Goal: Transaction & Acquisition: Purchase product/service

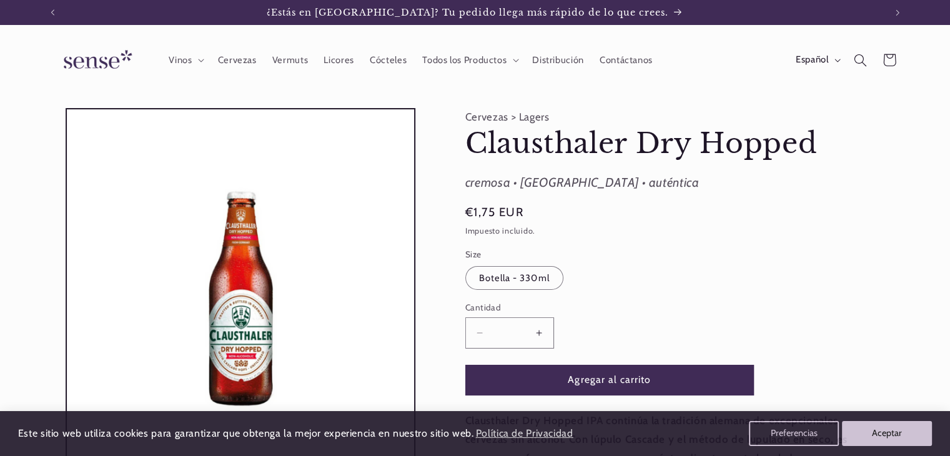
drag, startPoint x: 484, startPoint y: 113, endPoint x: 520, endPoint y: 114, distance: 36.9
click at [484, 113] on product-info "Cervezas > Lagers Clausthaler Dry Hopped Clausthaler Dry Hopped cremosa • malte…" at bounding box center [662, 384] width 394 height 552
click at [499, 122] on product-info "Cervezas > Lagers Clausthaler Dry Hopped Clausthaler Dry Hopped cremosa • malte…" at bounding box center [662, 384] width 394 height 552
click at [241, 64] on span "Cervezas" at bounding box center [237, 60] width 39 height 12
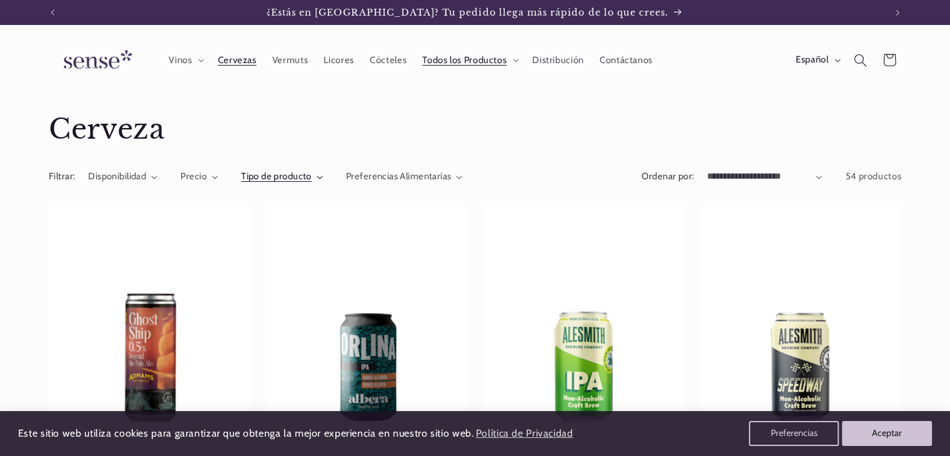
click at [312, 177] on summary "Tipo de producto" at bounding box center [282, 177] width 82 height 14
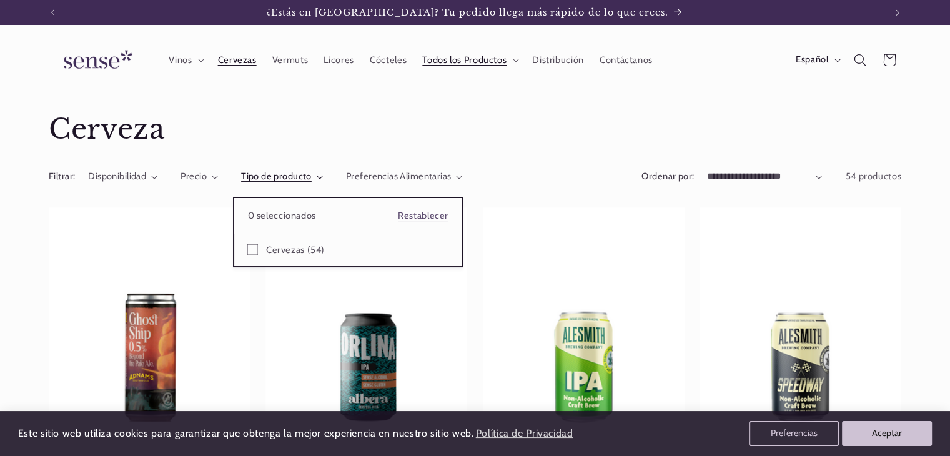
click at [312, 177] on summary "Tipo de producto" at bounding box center [282, 177] width 82 height 14
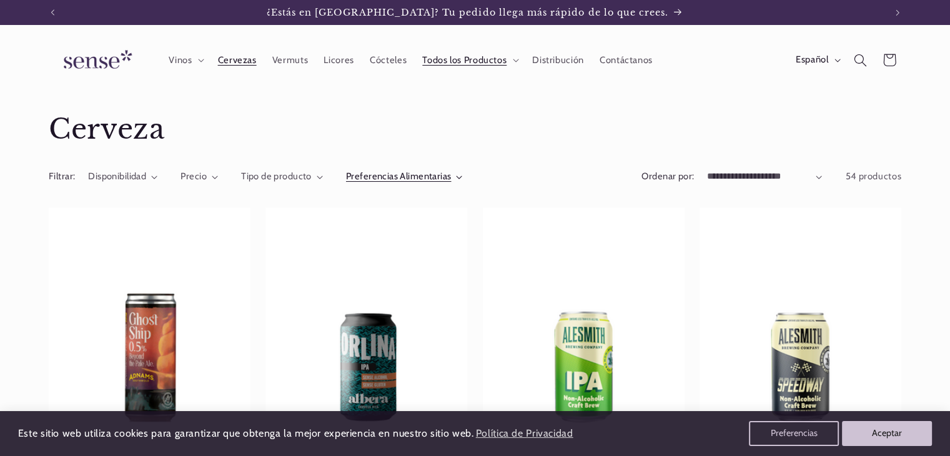
click at [415, 177] on span "Preferencias Alimentarias" at bounding box center [399, 176] width 106 height 11
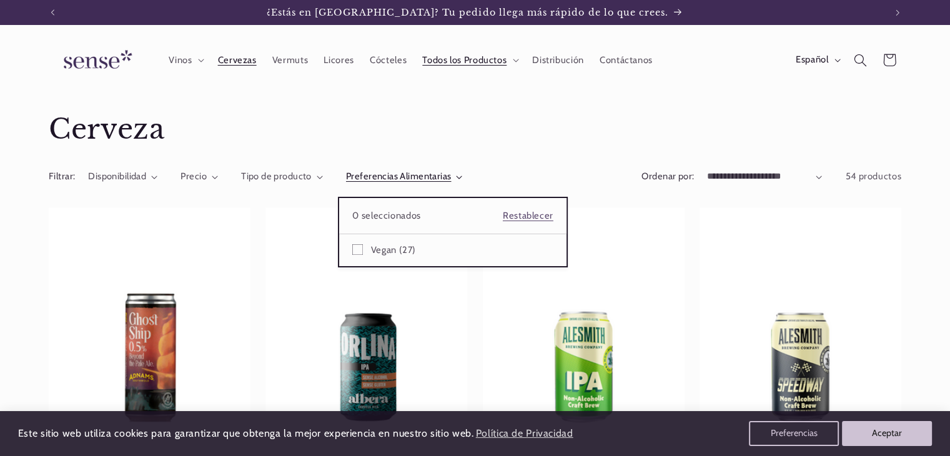
click at [415, 177] on summary "Preferencias Alimentarias" at bounding box center [404, 177] width 117 height 14
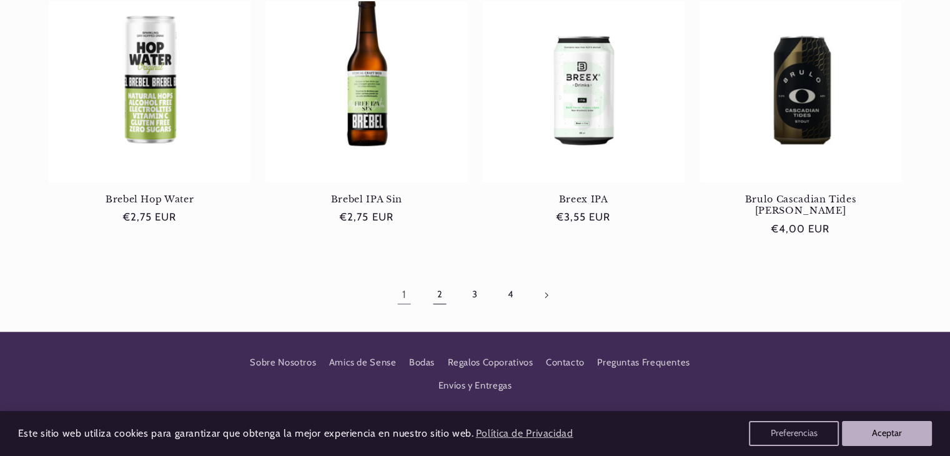
click at [442, 281] on link "2" at bounding box center [439, 295] width 29 height 29
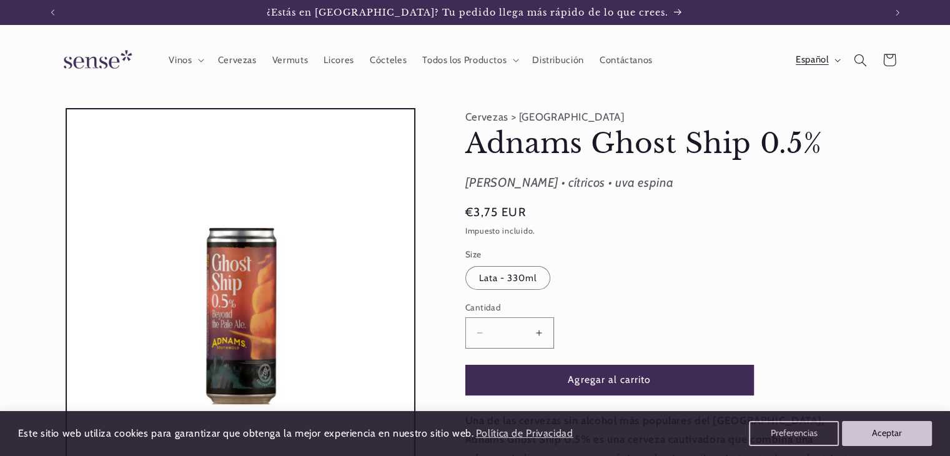
click at [822, 66] on span "Español" at bounding box center [812, 60] width 32 height 14
click at [793, 146] on link "English" at bounding box center [806, 148] width 79 height 29
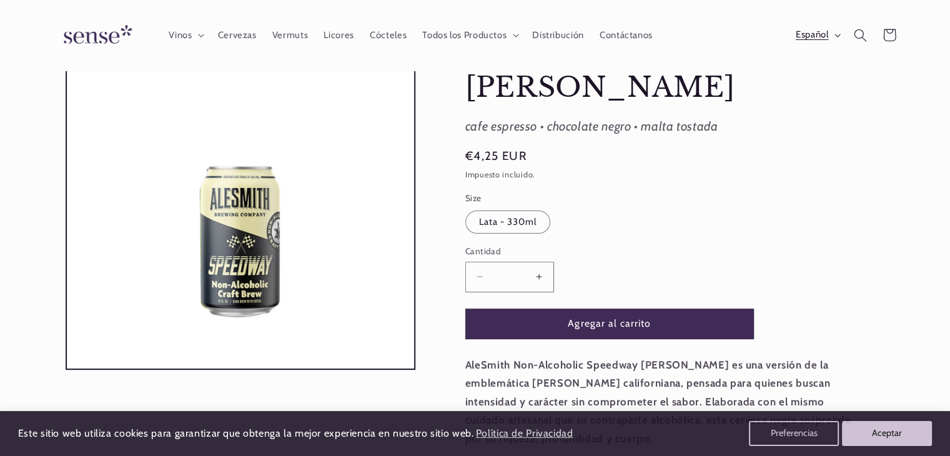
scroll to position [0, 832]
click at [803, 34] on span "Español" at bounding box center [812, 36] width 32 height 14
click at [804, 116] on link "English" at bounding box center [806, 123] width 79 height 29
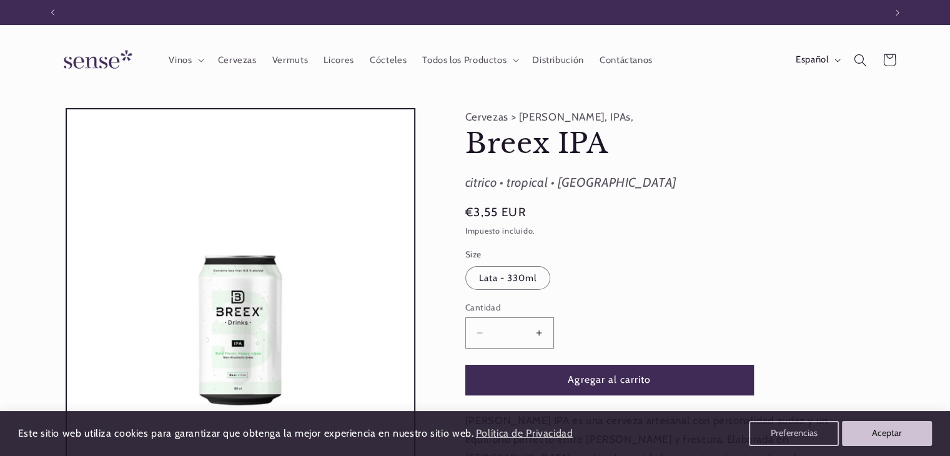
scroll to position [0, 832]
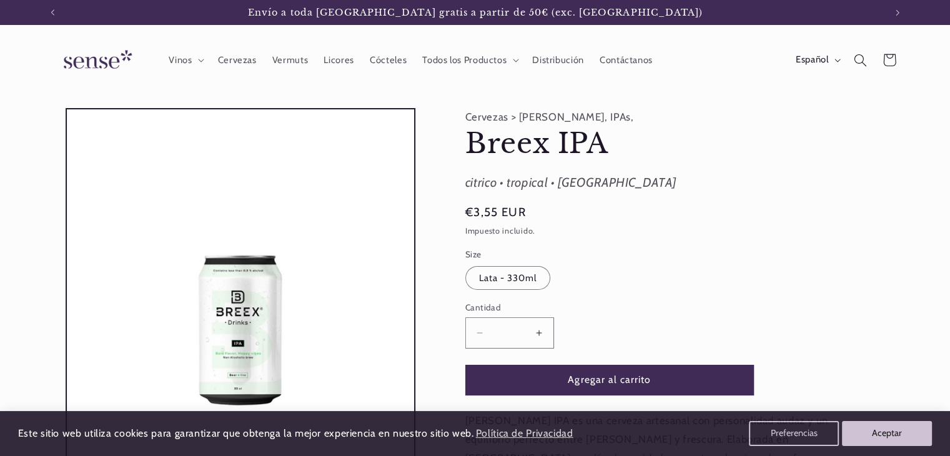
click at [727, 139] on h1 "Breex IPA" at bounding box center [662, 144] width 394 height 36
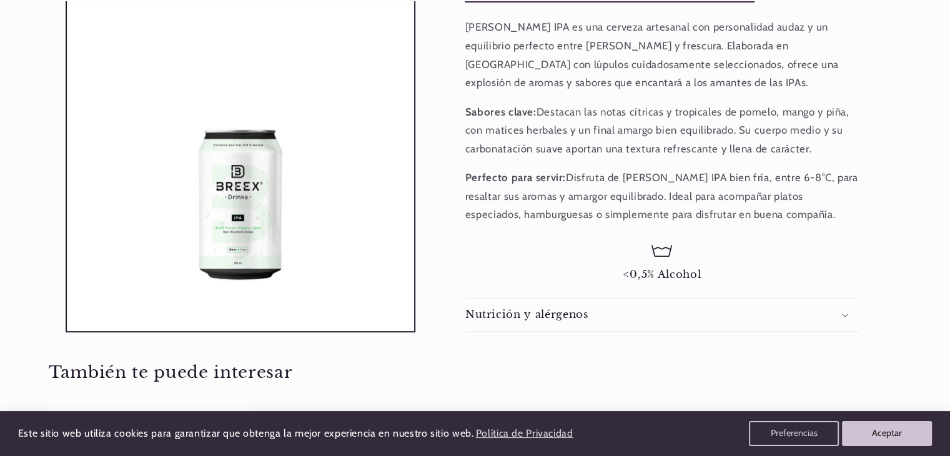
scroll to position [395, 0]
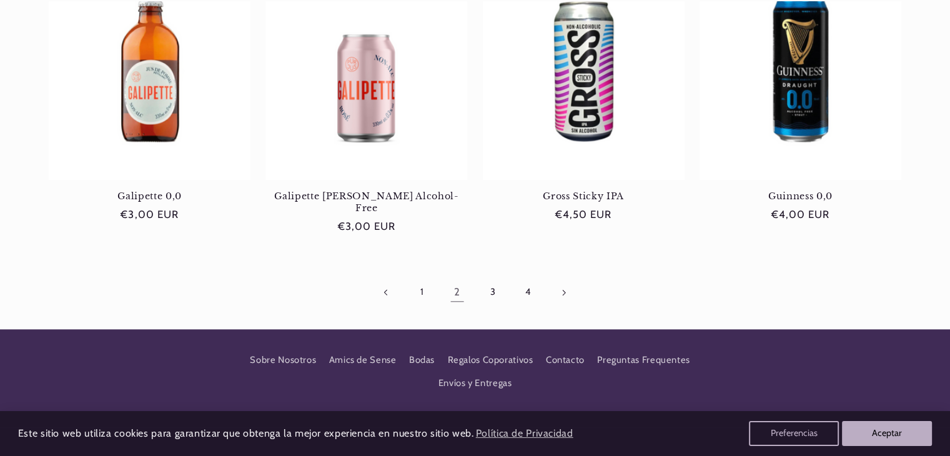
scroll to position [1245, 0]
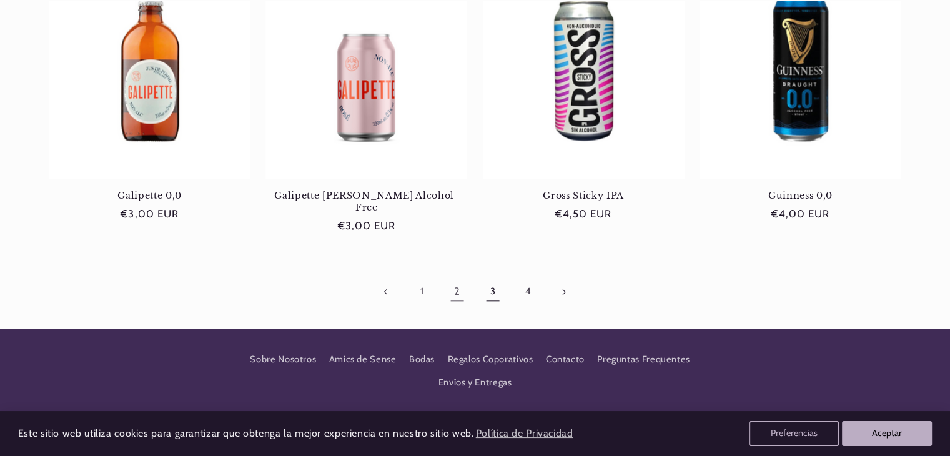
click at [495, 278] on link "3" at bounding box center [493, 291] width 29 height 29
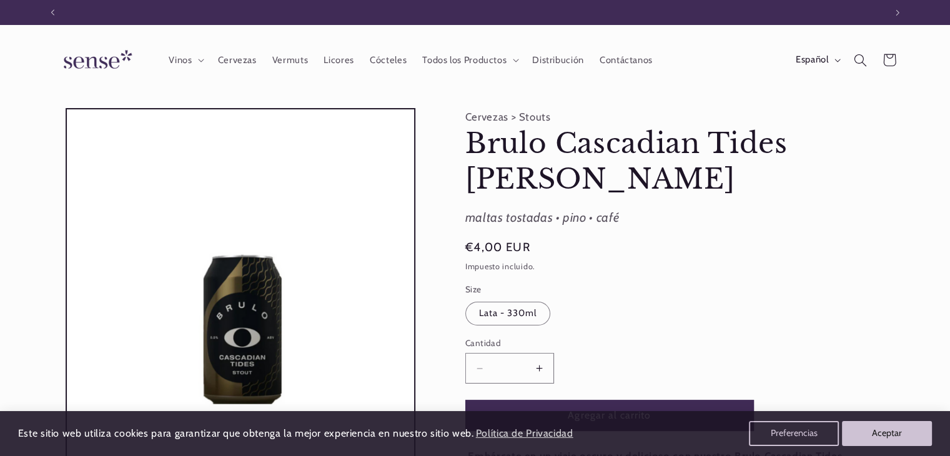
scroll to position [0, 832]
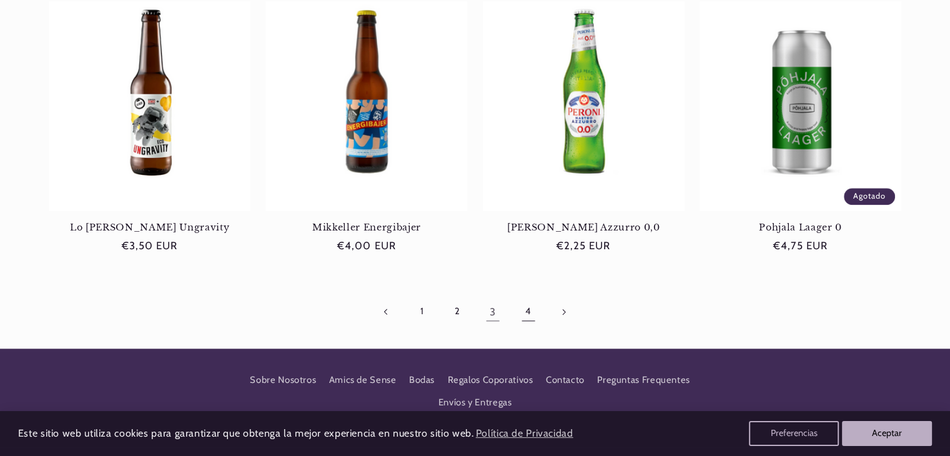
click at [524, 311] on link "4" at bounding box center [528, 311] width 29 height 29
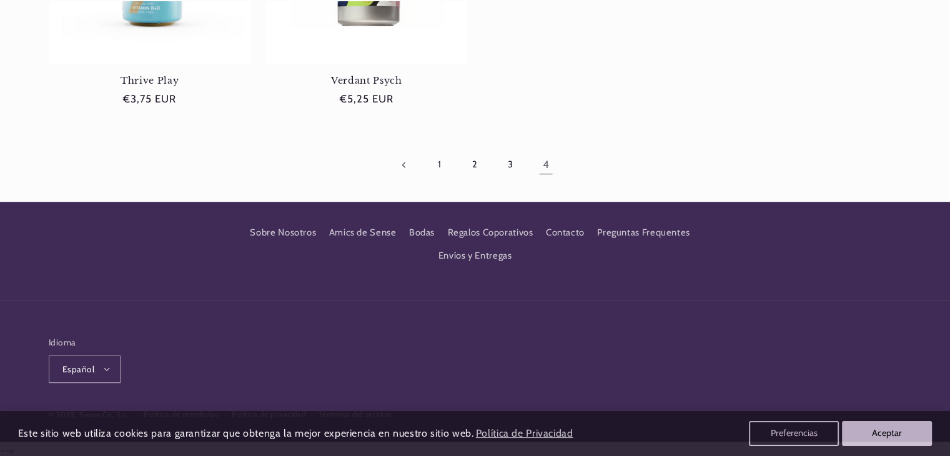
scroll to position [721, 0]
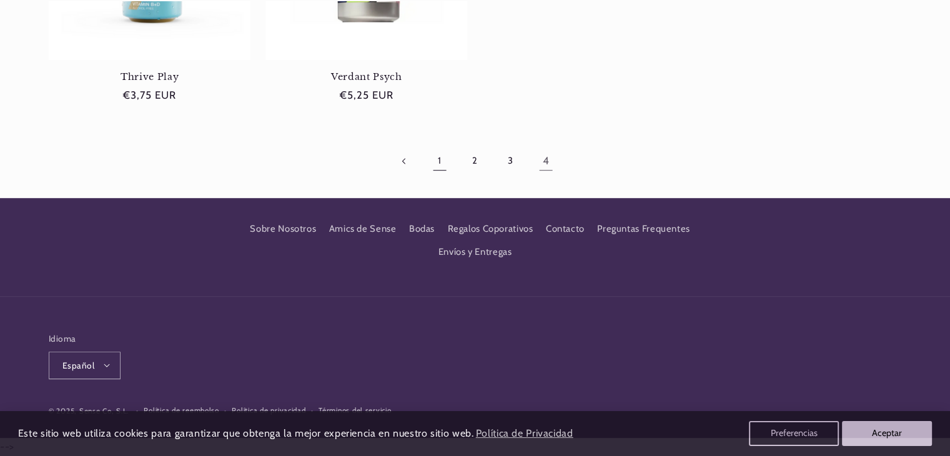
click at [440, 167] on link "1" at bounding box center [439, 161] width 29 height 29
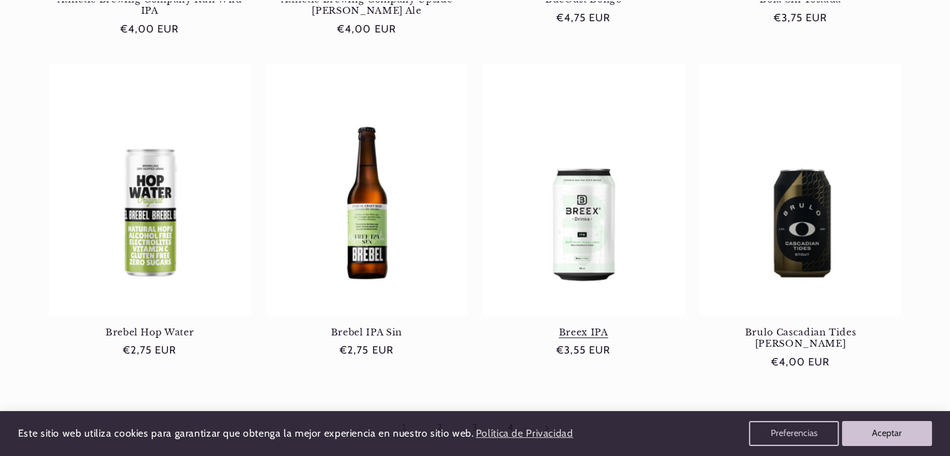
scroll to position [0, 832]
click at [585, 327] on link "Breex IPA" at bounding box center [584, 332] width 202 height 11
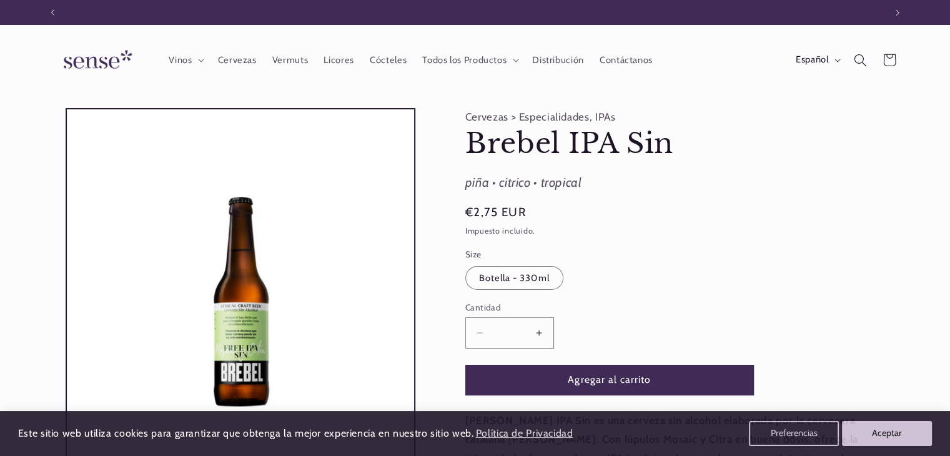
scroll to position [0, 832]
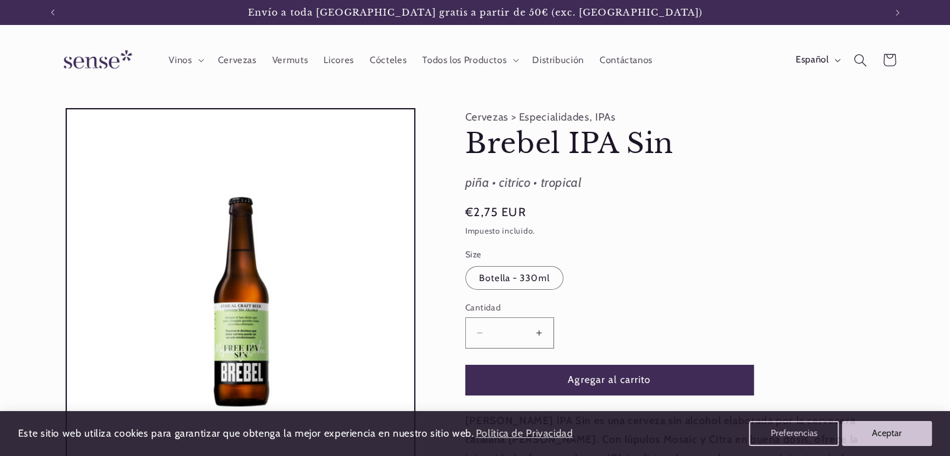
click at [749, 111] on product-info "Cervezas > Especialidades, IPAs Brebel IPA Sin Brebel IPA Sin piña • citrico • …" at bounding box center [662, 407] width 394 height 599
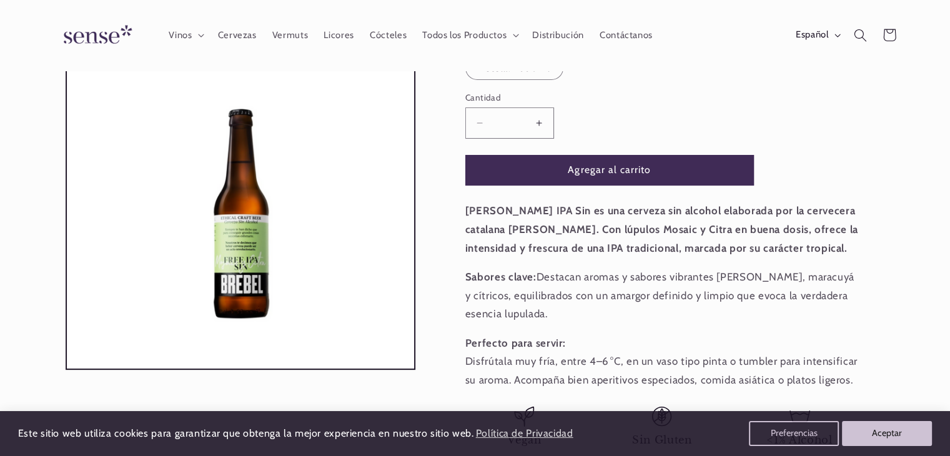
scroll to position [208, 0]
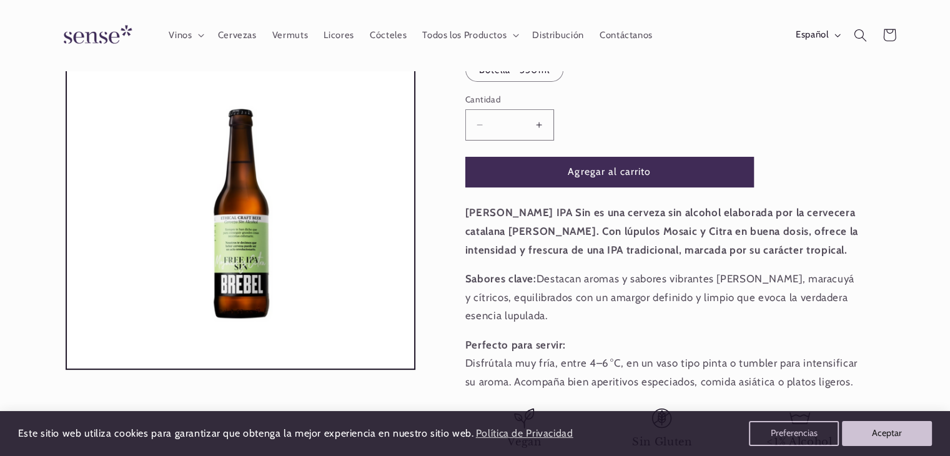
click at [67, 369] on button "Abrir elemento multimedia 1 en una ventana modal" at bounding box center [67, 369] width 0 height 0
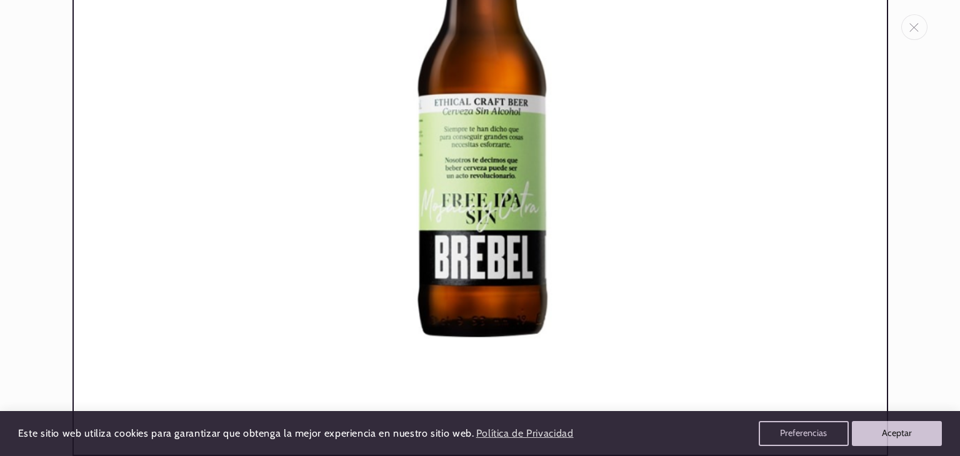
scroll to position [0, 0]
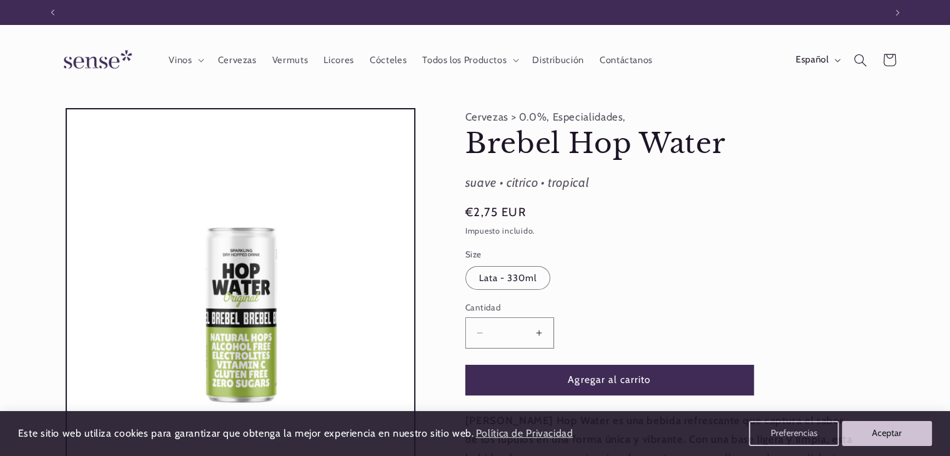
scroll to position [0, 832]
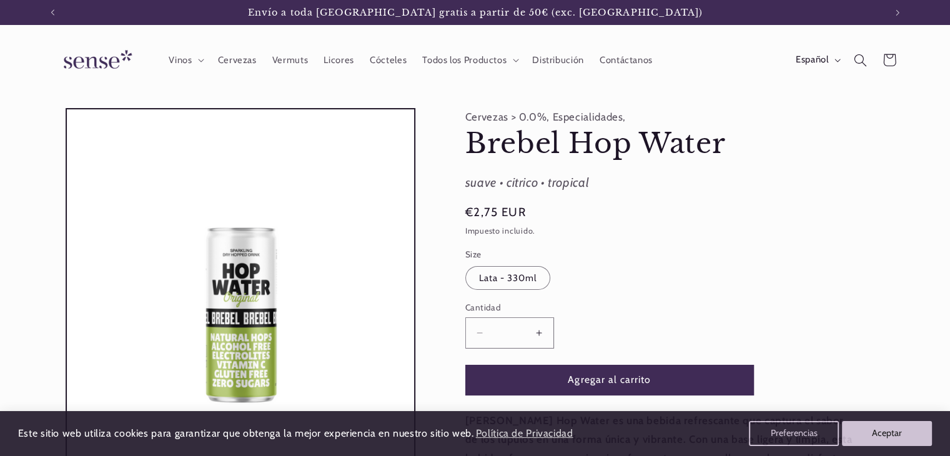
drag, startPoint x: 723, startPoint y: 234, endPoint x: 880, endPoint y: 199, distance: 161.3
click at [880, 199] on div "Cervezas > 0.0%, Especialidades, [PERSON_NAME] Hop Water [PERSON_NAME] Hop Wate…" at bounding box center [666, 426] width 469 height 636
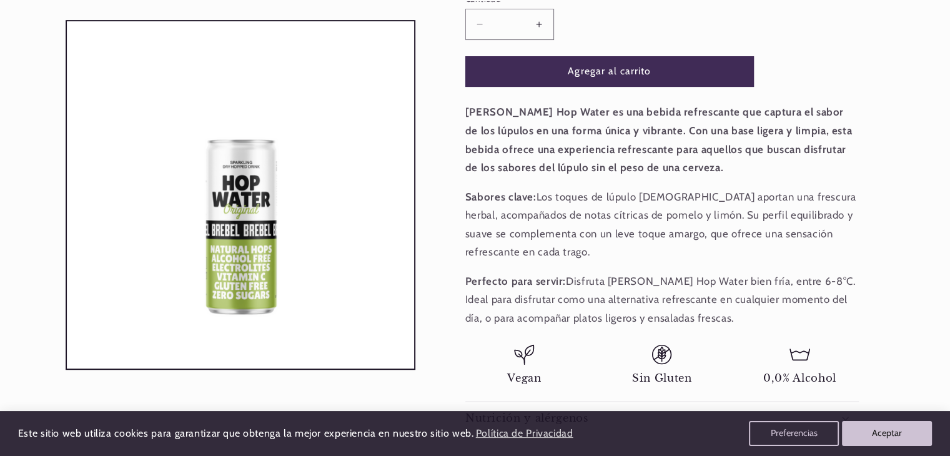
scroll to position [377, 0]
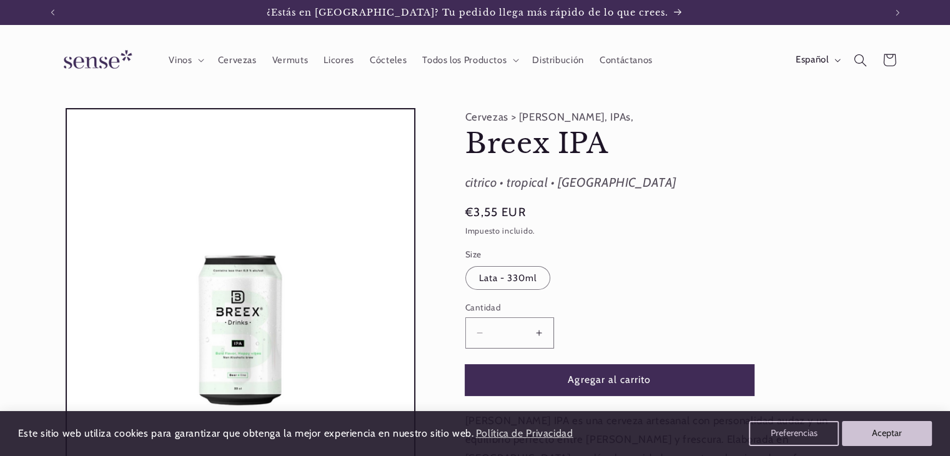
click at [580, 381] on button "Agregar al carrito" at bounding box center [609, 380] width 289 height 31
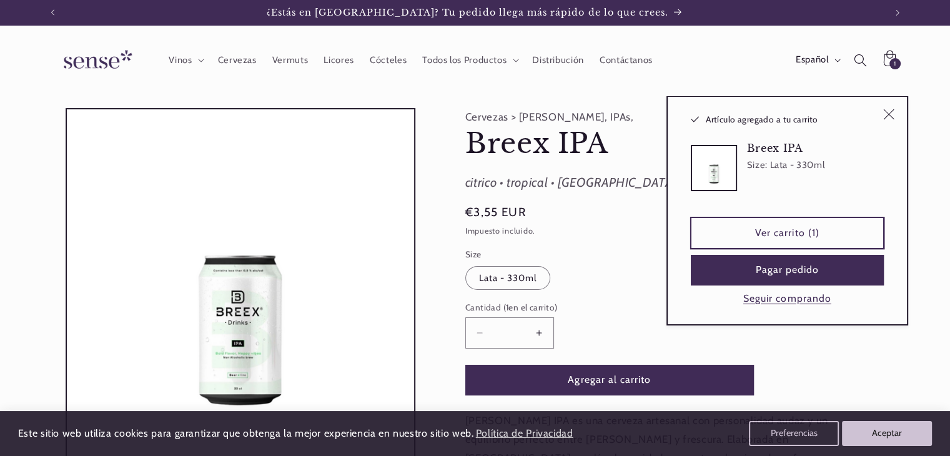
click at [732, 236] on link "Ver carrito (1)" at bounding box center [787, 232] width 193 height 31
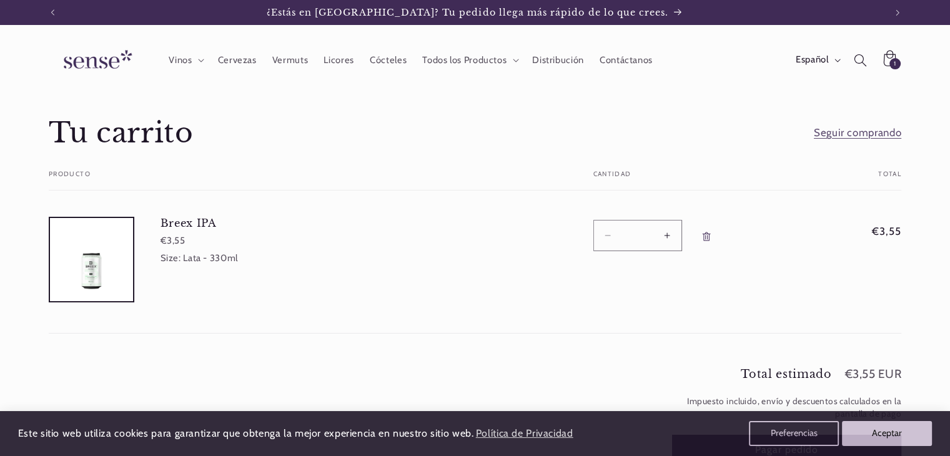
drag, startPoint x: 635, startPoint y: 236, endPoint x: 642, endPoint y: 235, distance: 7.5
click at [642, 235] on input "*" at bounding box center [637, 235] width 31 height 31
type input "*"
click at [717, 167] on div "Tu carrito Seguir comprando Tu carrito esta vacío Seguir comprando Tu carrito P…" at bounding box center [475, 225] width 918 height 219
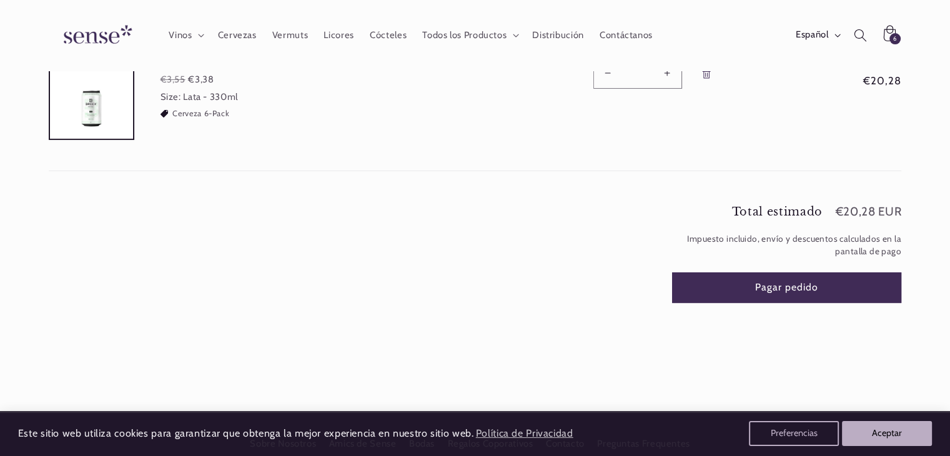
scroll to position [162, 0]
click at [693, 281] on button "Pagar pedido" at bounding box center [787, 287] width 230 height 31
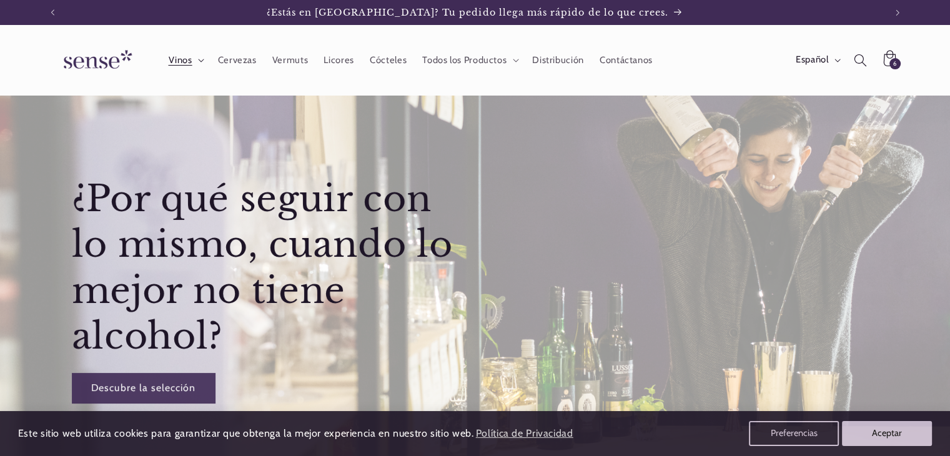
click at [186, 59] on span "Vinos" at bounding box center [180, 60] width 24 height 12
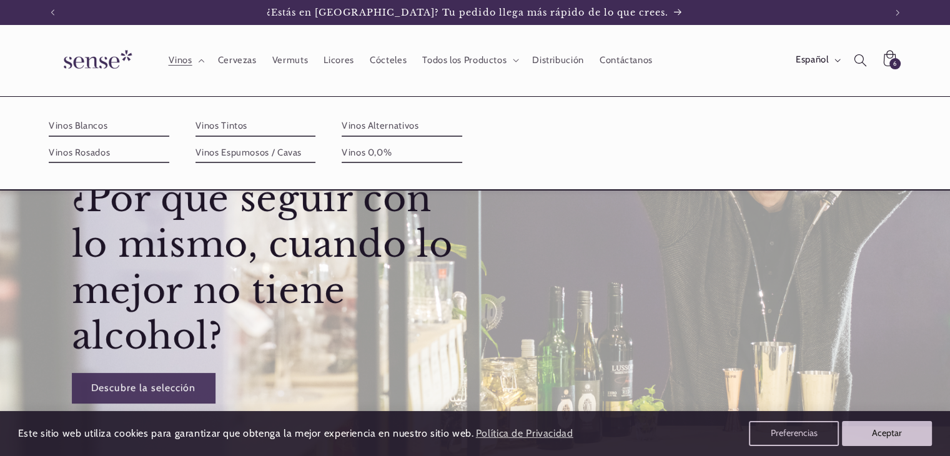
click at [89, 61] on img at bounding box center [96, 60] width 94 height 36
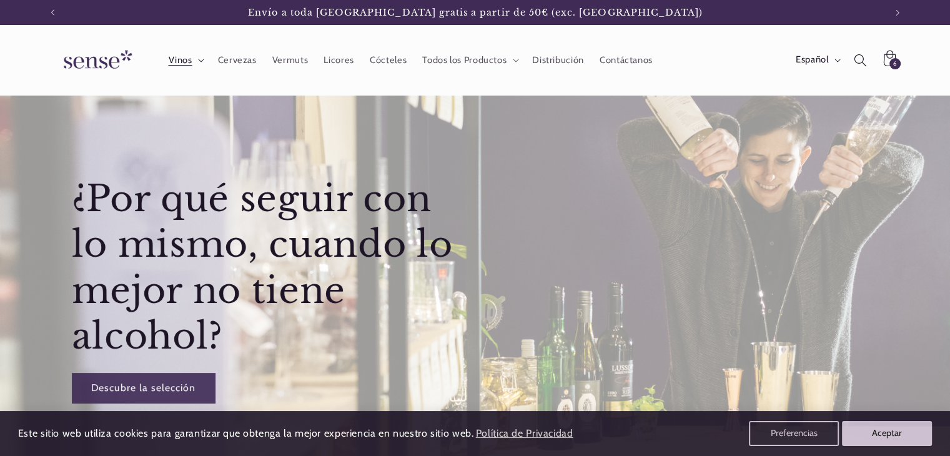
click at [194, 56] on summary "Vinos" at bounding box center [185, 59] width 49 height 27
drag, startPoint x: 277, startPoint y: 82, endPoint x: 825, endPoint y: 64, distance: 548.2
click at [825, 64] on span "Español" at bounding box center [812, 60] width 32 height 14
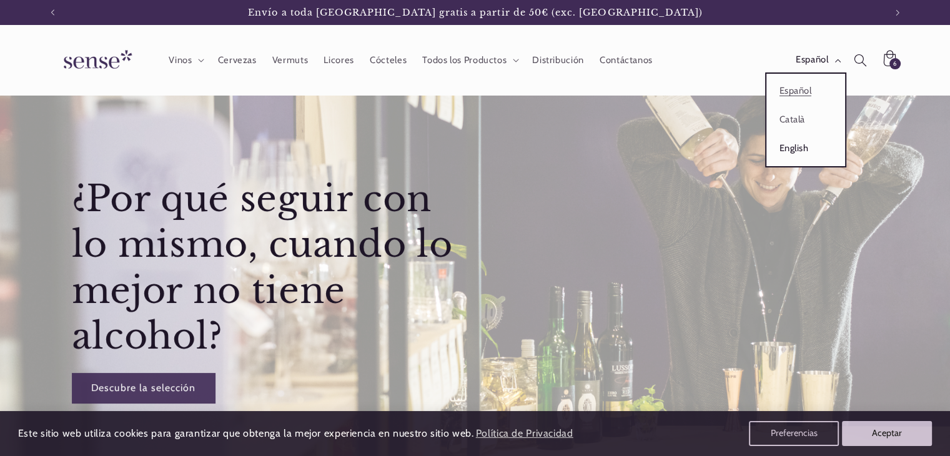
click at [801, 153] on link "English" at bounding box center [806, 148] width 79 height 29
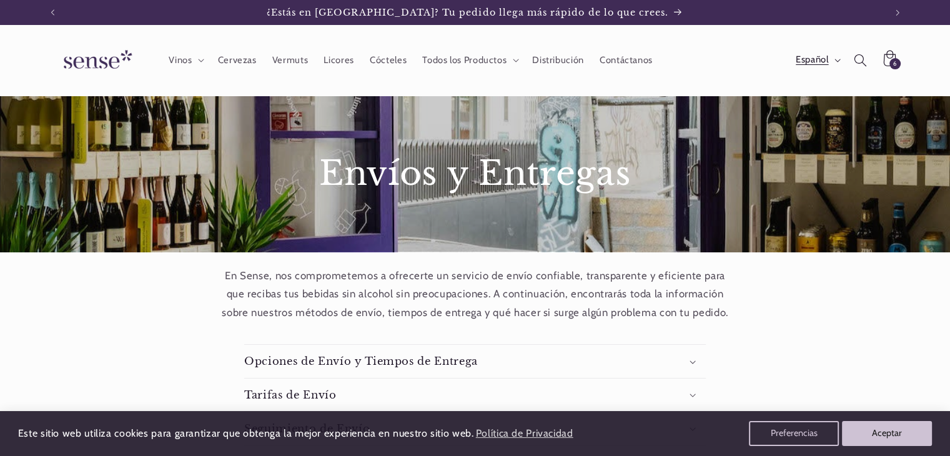
click at [840, 57] on button "Español" at bounding box center [817, 59] width 58 height 25
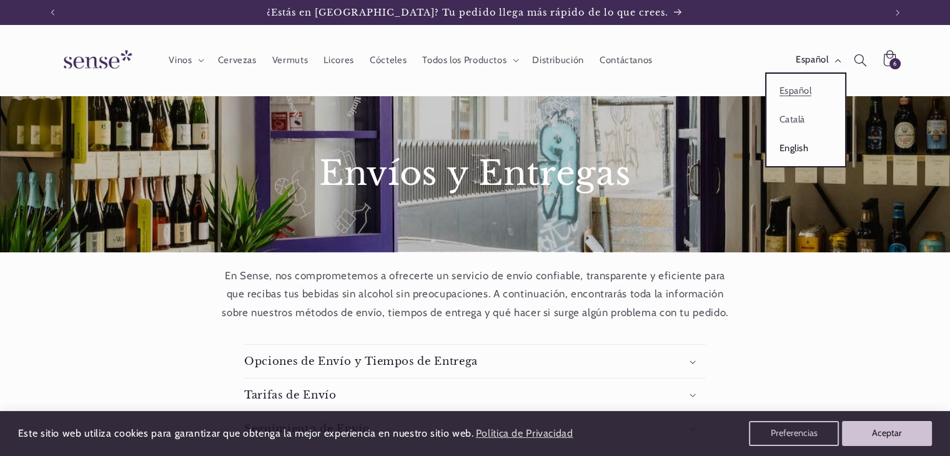
click at [805, 146] on link "English" at bounding box center [806, 148] width 79 height 29
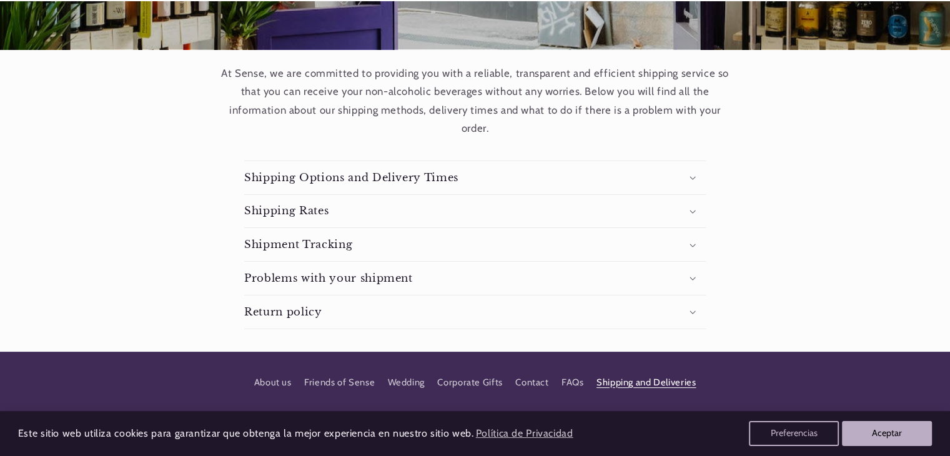
scroll to position [205, 0]
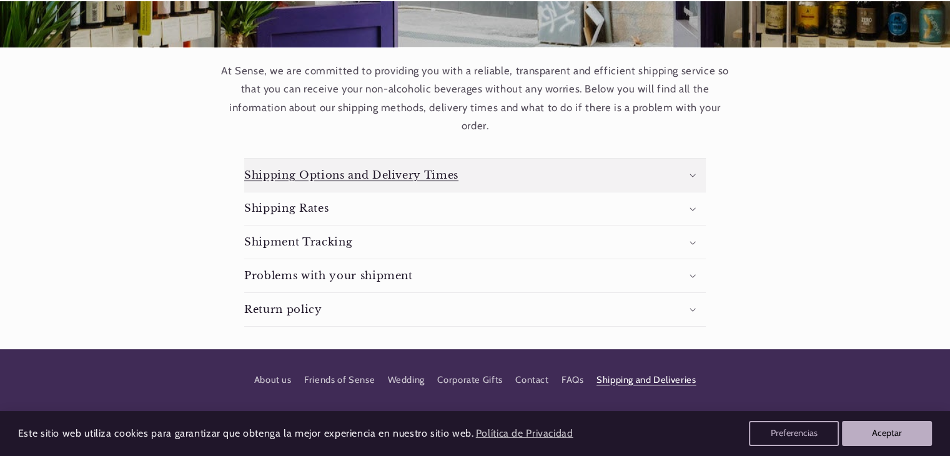
click at [654, 179] on summary "Shipping Options and Delivery Times" at bounding box center [475, 175] width 462 height 33
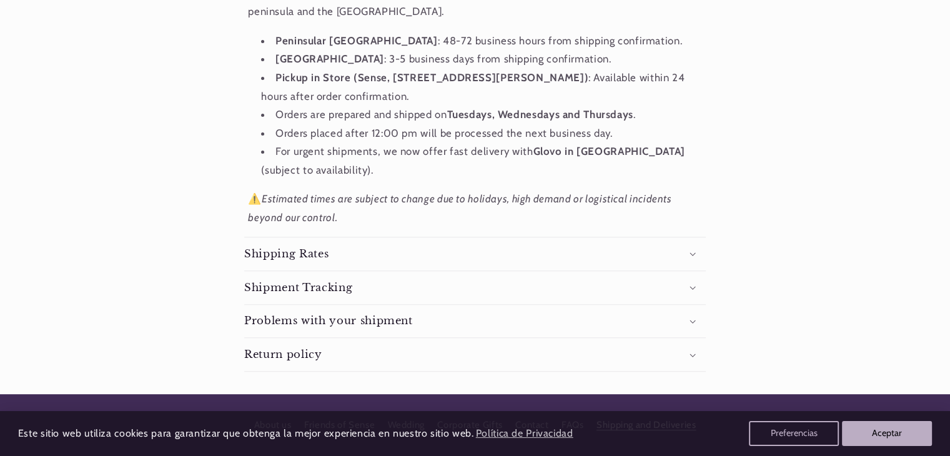
scroll to position [0, 832]
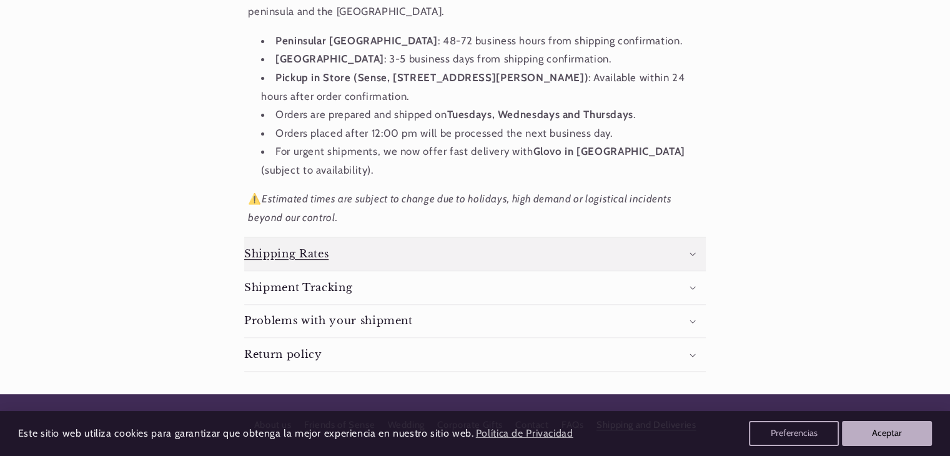
click at [692, 260] on summary "Shipping Rates" at bounding box center [475, 253] width 462 height 33
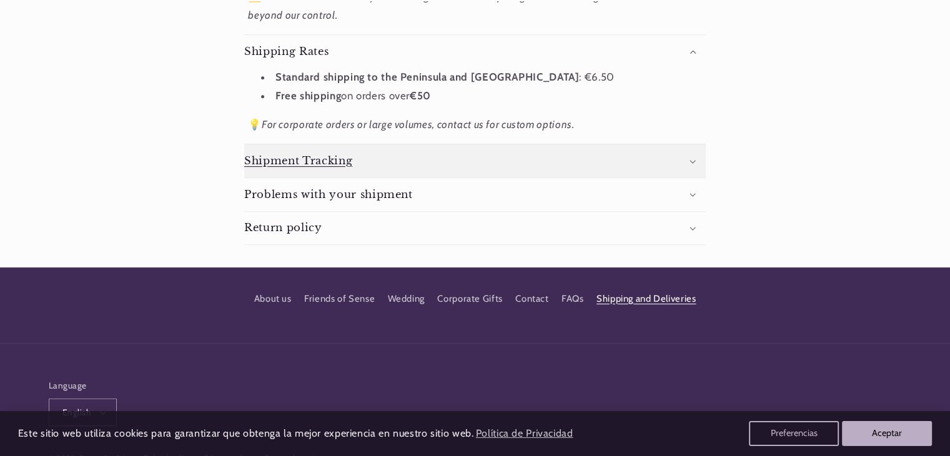
click at [672, 172] on summary "Shipment Tracking" at bounding box center [475, 160] width 462 height 33
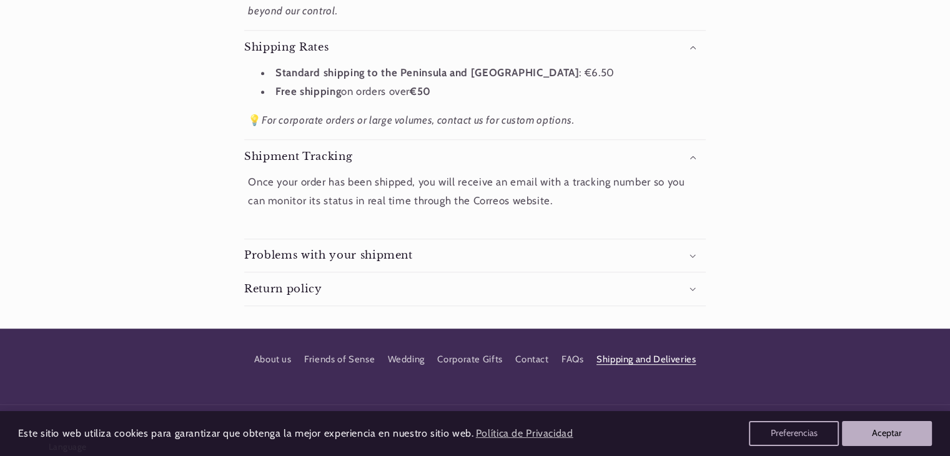
scroll to position [620, 0]
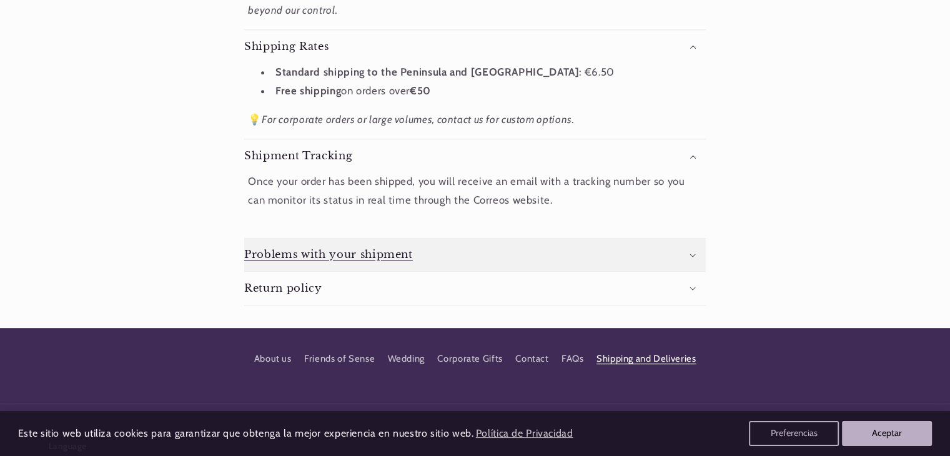
click at [694, 239] on summary "Problems with your shipment" at bounding box center [475, 255] width 462 height 33
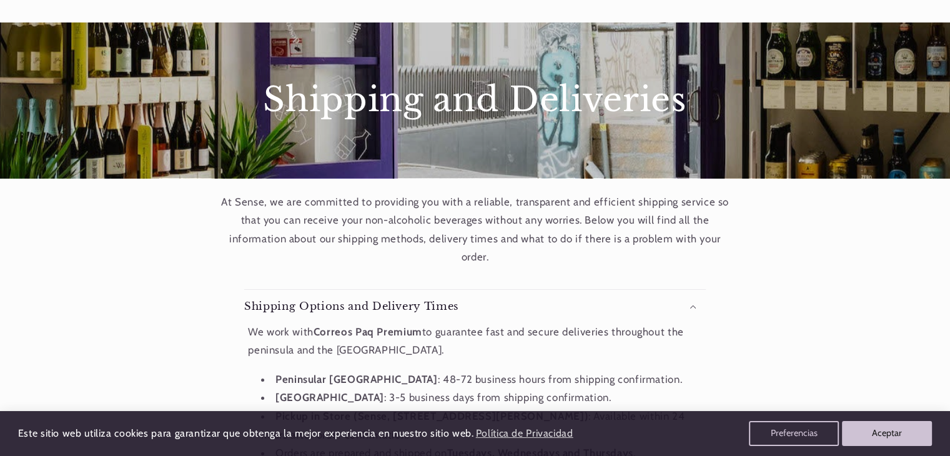
scroll to position [0, 0]
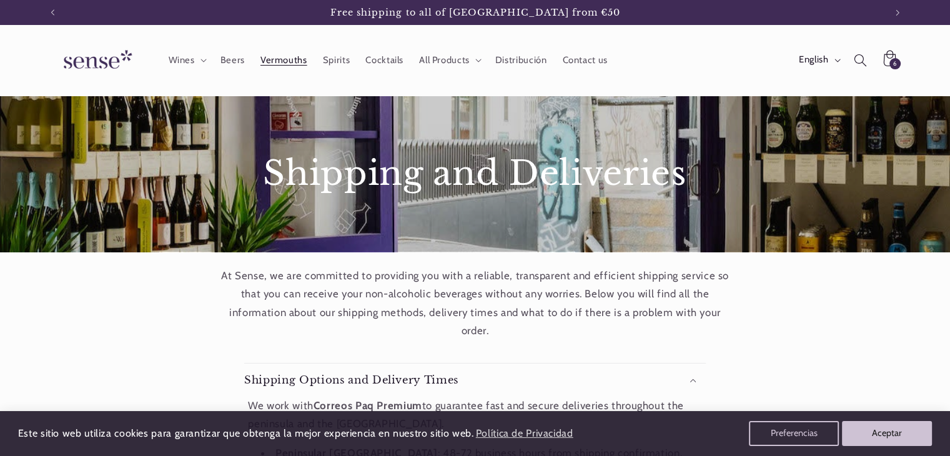
click at [275, 58] on span "Vermouths" at bounding box center [284, 60] width 47 height 12
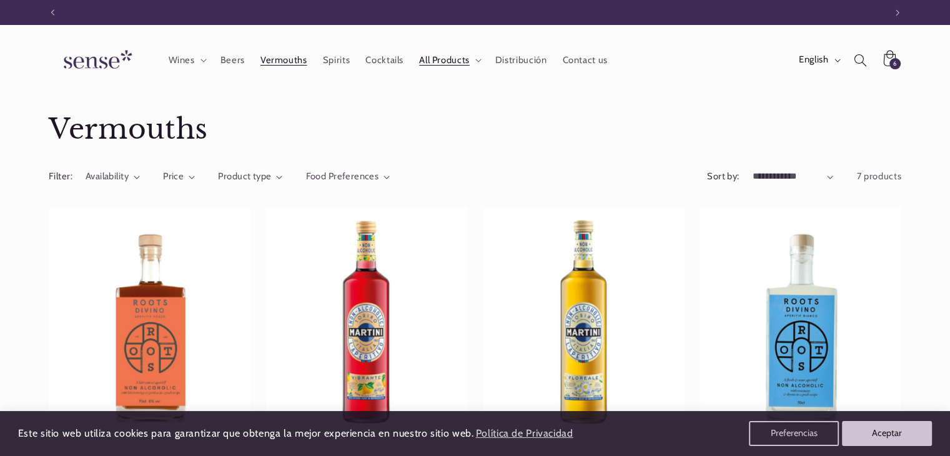
scroll to position [0, 832]
click at [337, 61] on span "Spirits" at bounding box center [336, 60] width 27 height 12
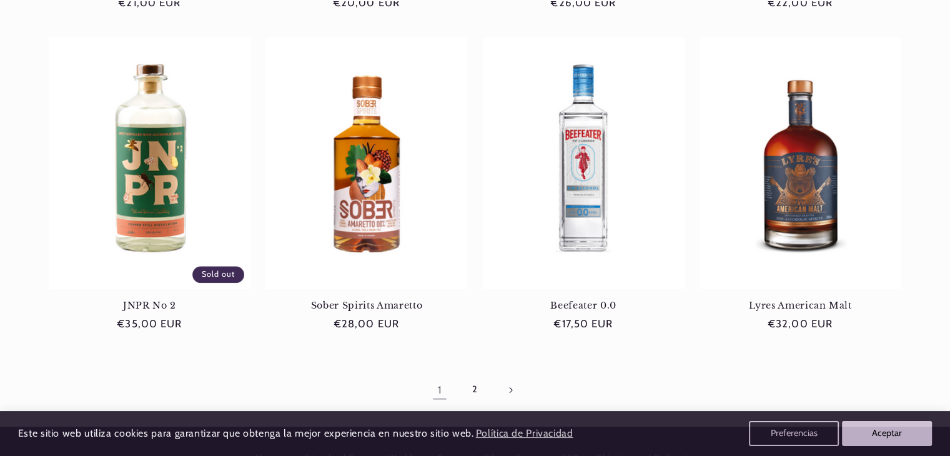
scroll to position [1167, 0]
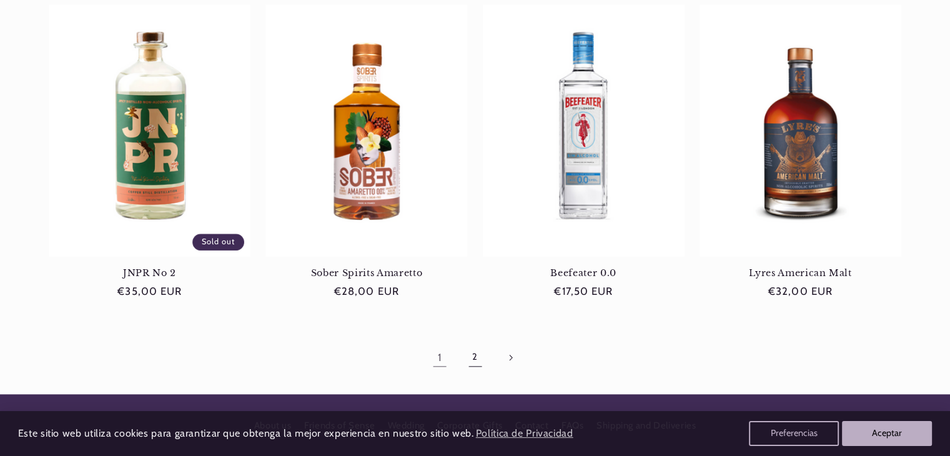
click at [474, 359] on link "2" at bounding box center [474, 357] width 29 height 29
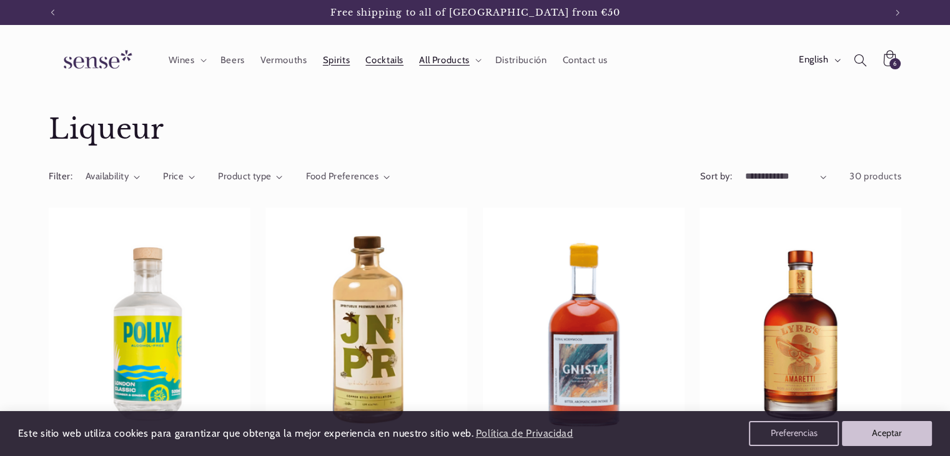
click at [377, 61] on span "Cocktails" at bounding box center [384, 60] width 38 height 12
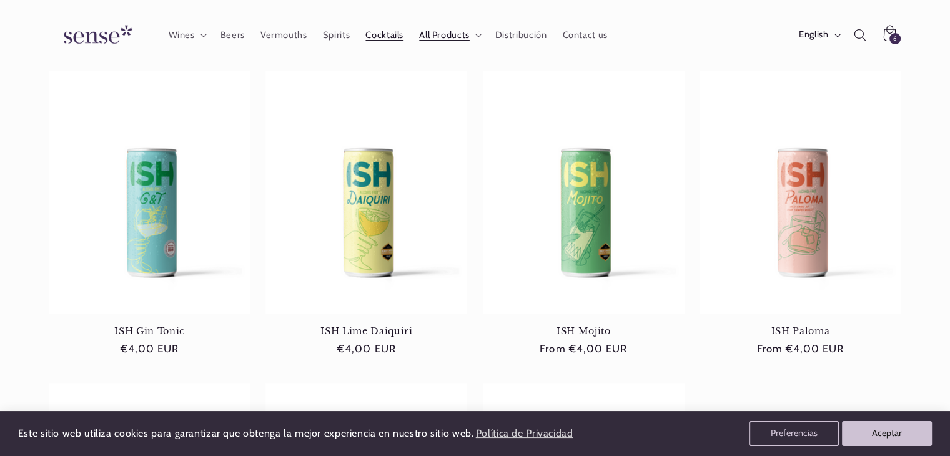
scroll to position [0, 832]
click at [188, 37] on span "Wines" at bounding box center [181, 35] width 26 height 12
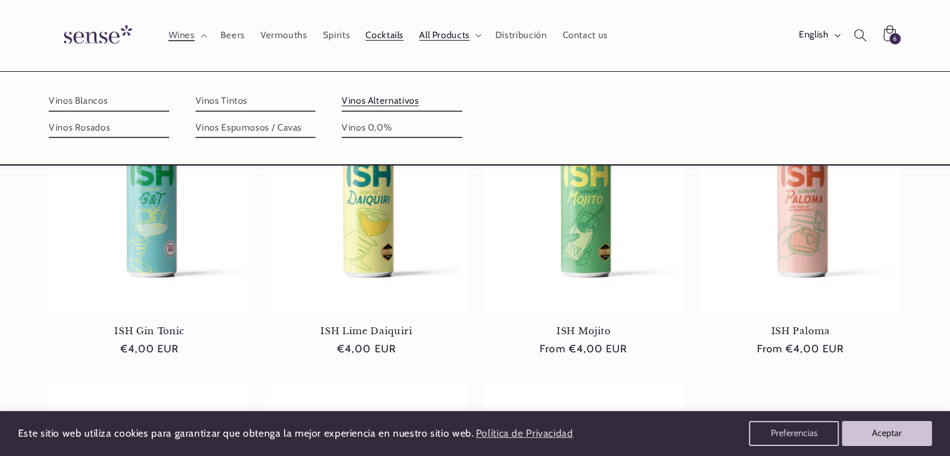
click at [389, 103] on link "Vinos Alternativos" at bounding box center [402, 101] width 121 height 20
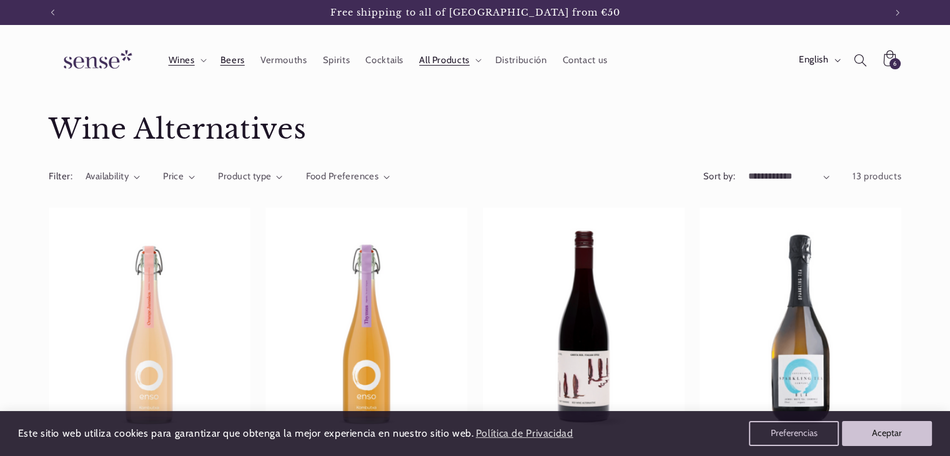
click at [219, 64] on link "Beers" at bounding box center [232, 59] width 40 height 27
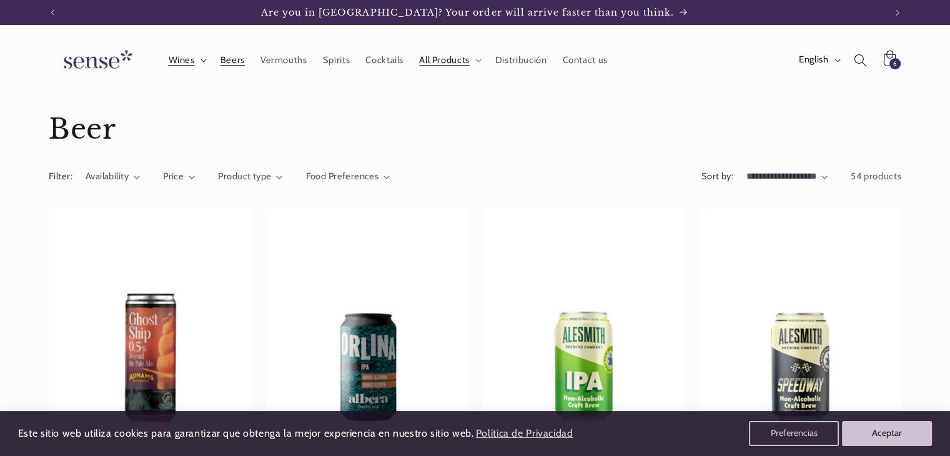
click at [198, 63] on summary "Wines" at bounding box center [187, 59] width 52 height 27
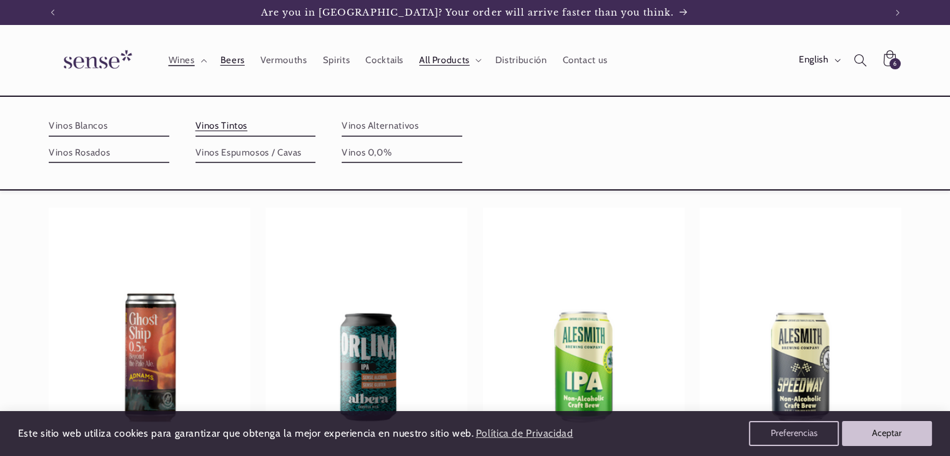
click at [232, 126] on link "Vinos Tintos" at bounding box center [256, 126] width 121 height 20
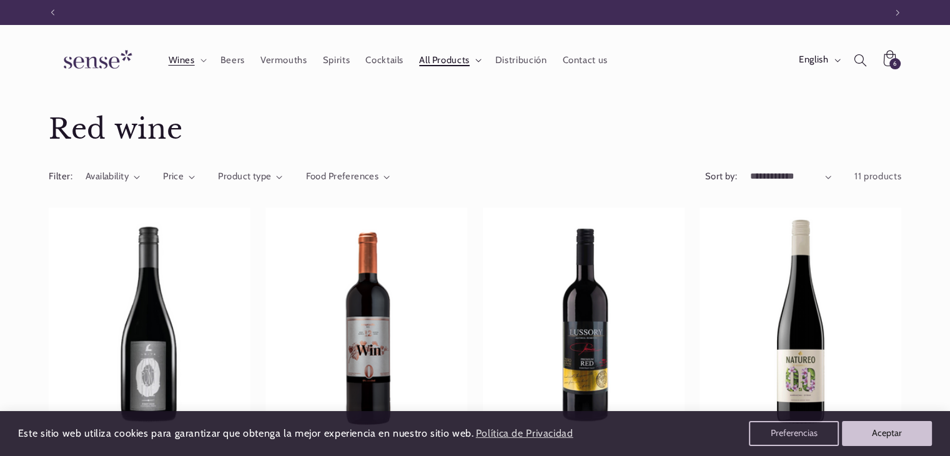
scroll to position [0, 832]
click at [442, 65] on span "All Products" at bounding box center [444, 60] width 51 height 12
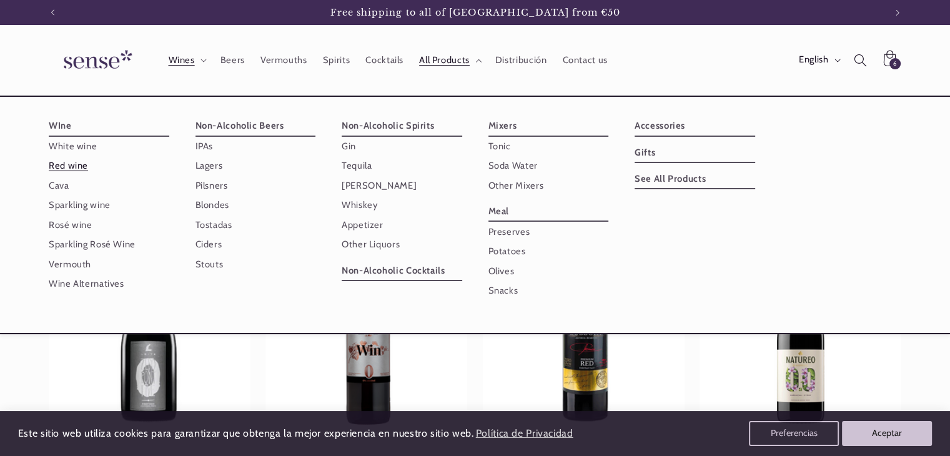
click at [102, 64] on img at bounding box center [96, 60] width 94 height 36
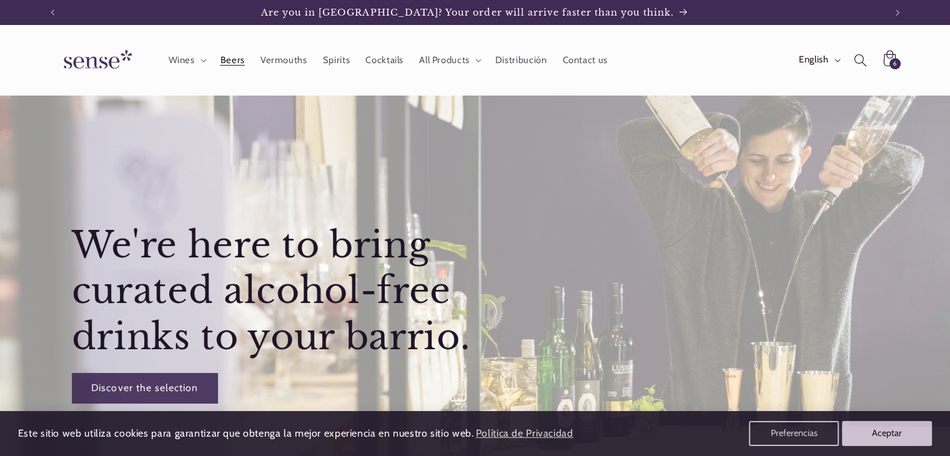
click at [231, 60] on span "Beers" at bounding box center [233, 60] width 24 height 12
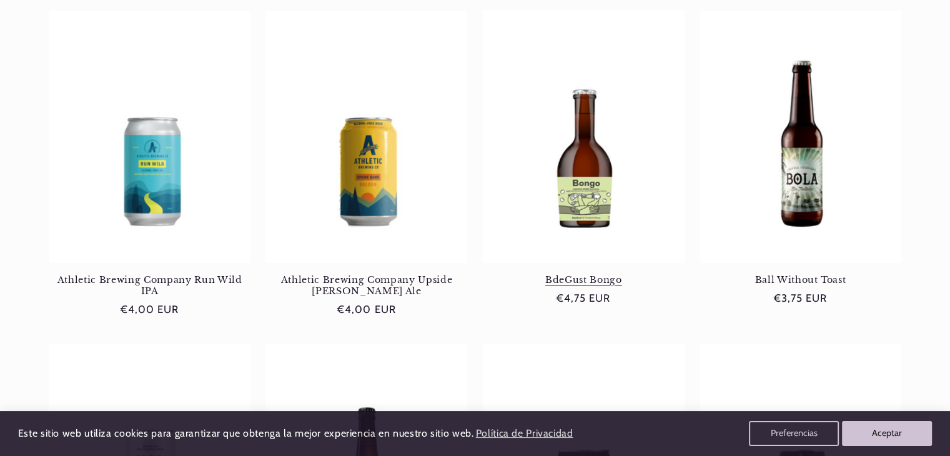
scroll to position [0, 832]
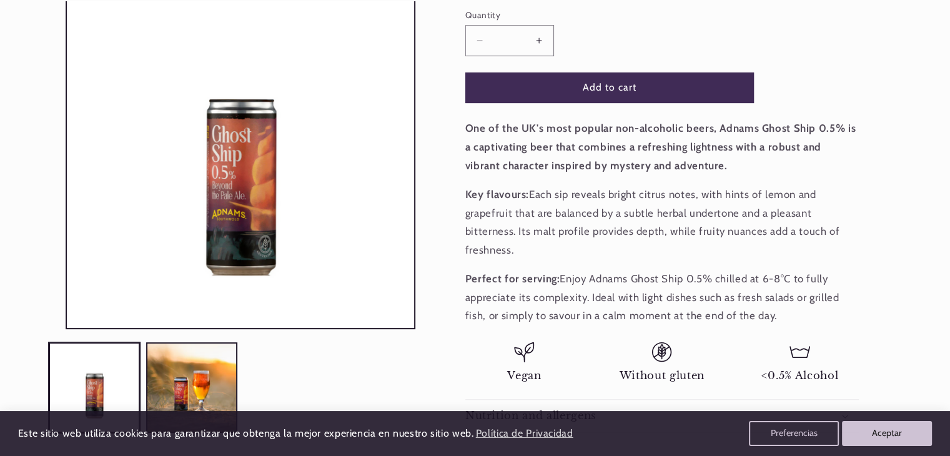
scroll to position [297, 0]
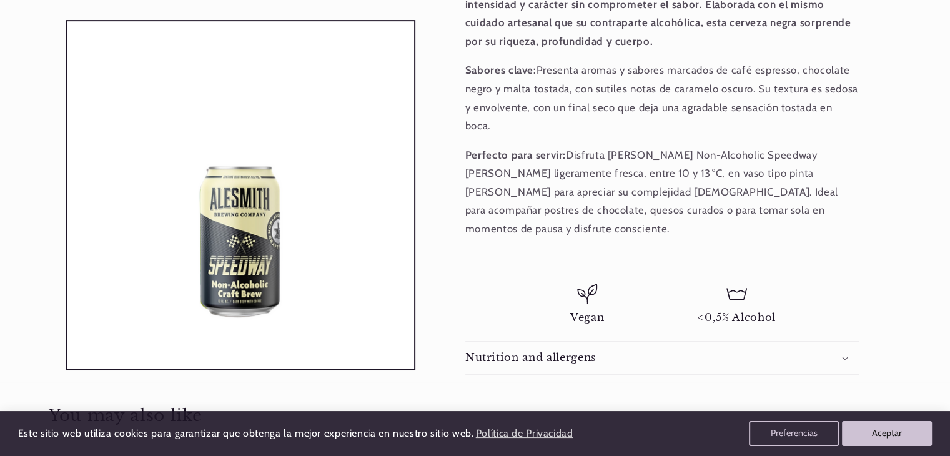
scroll to position [527, 0]
